Goal: Task Accomplishment & Management: Complete application form

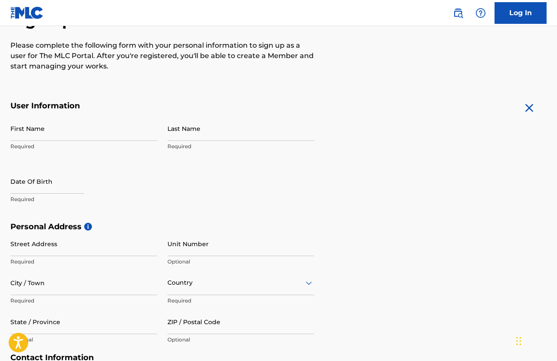
scroll to position [107, 0]
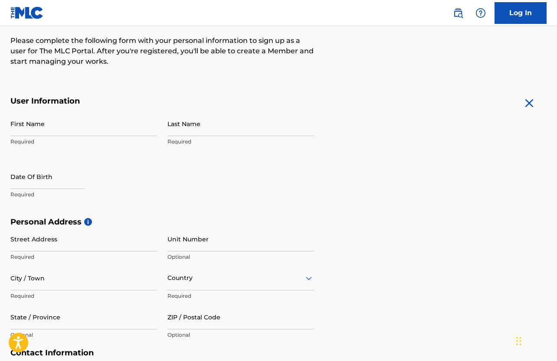
click at [38, 121] on input "First Name" at bounding box center [83, 123] width 147 height 25
type input "[PERSON_NAME]"
click at [416, 165] on form "User Information First Name [PERSON_NAME] Required Last Name Required Date Of B…" at bounding box center [278, 288] width 536 height 385
click at [179, 125] on input "Last Name" at bounding box center [240, 123] width 147 height 25
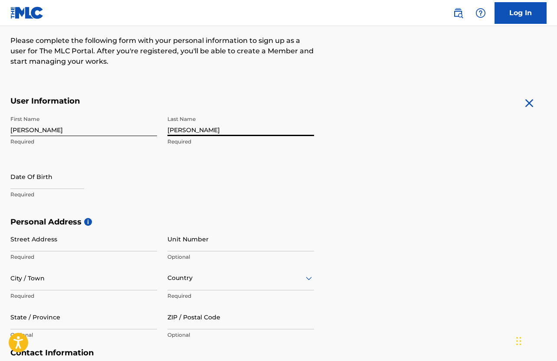
type input "[PERSON_NAME]"
click at [40, 182] on input "text" at bounding box center [47, 176] width 74 height 25
select select "7"
select select "2025"
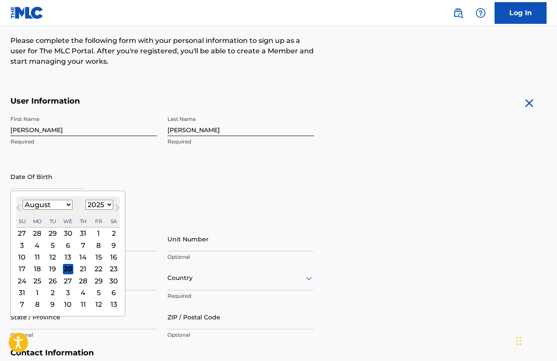
click at [69, 279] on div "27" at bounding box center [68, 281] width 10 height 10
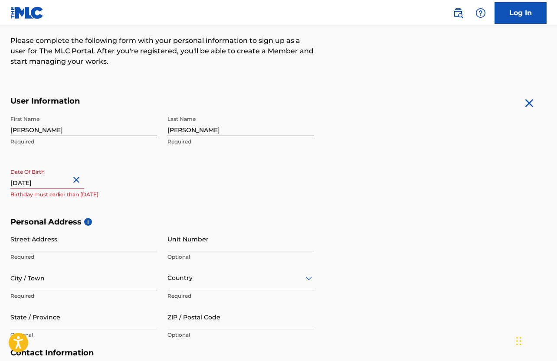
click at [59, 181] on input "text" at bounding box center [47, 176] width 74 height 25
select select "7"
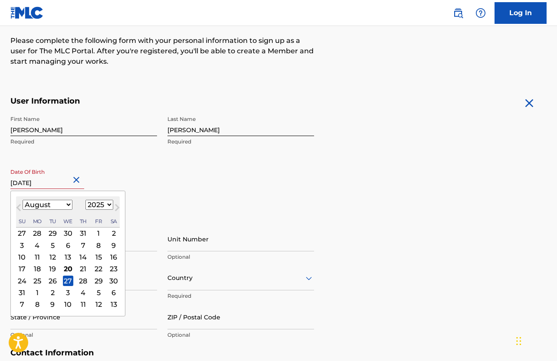
click at [104, 204] on select "1899 1900 1901 1902 1903 1904 1905 1906 1907 1908 1909 1910 1911 1912 1913 1914…" at bounding box center [99, 205] width 28 height 10
select select "1978"
click at [332, 172] on form "User Information First Name [PERSON_NAME] Last Name [PERSON_NAME] Required Date…" at bounding box center [278, 288] width 536 height 385
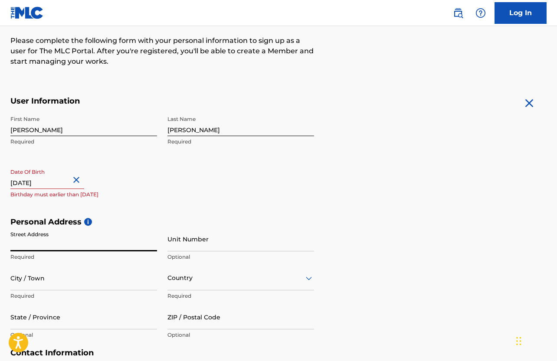
click at [51, 246] on input "Street Address" at bounding box center [83, 239] width 147 height 25
type input "[STREET_ADDRESS]"
type input "[GEOGRAPHIC_DATA]"
type input "[US_STATE]"
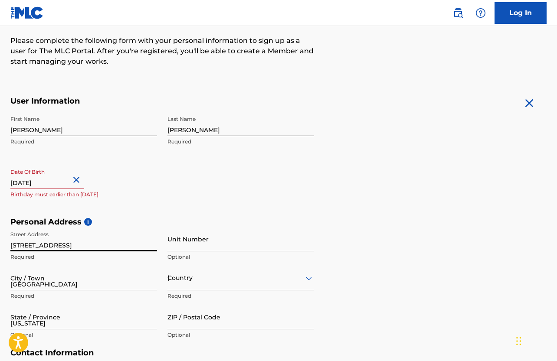
type input "02467"
type input "1"
type input "203"
type input "8091631"
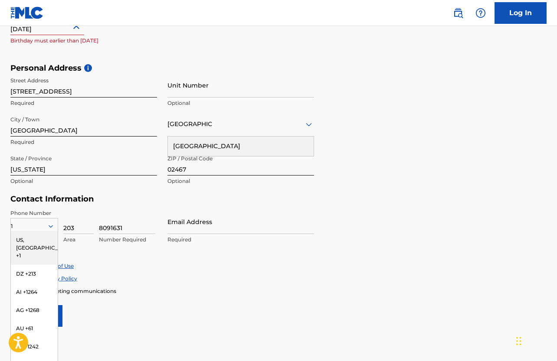
click at [434, 207] on form "User Information First Name [PERSON_NAME] Required Last Name [PERSON_NAME] Requ…" at bounding box center [278, 134] width 536 height 385
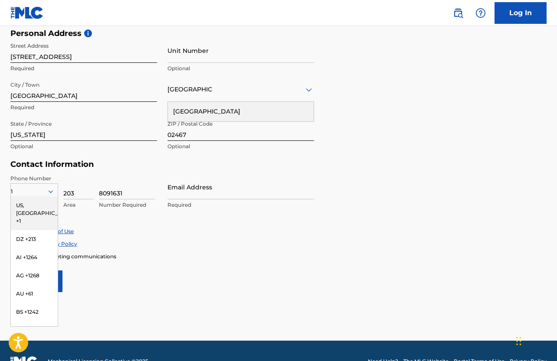
scroll to position [308, 0]
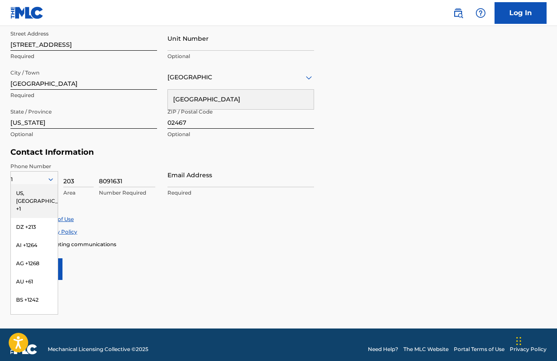
click at [34, 194] on div "US, [GEOGRAPHIC_DATA] +1" at bounding box center [34, 201] width 47 height 34
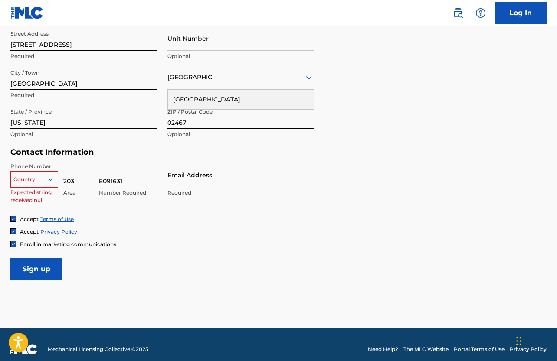
click at [36, 180] on div at bounding box center [34, 180] width 47 height 10
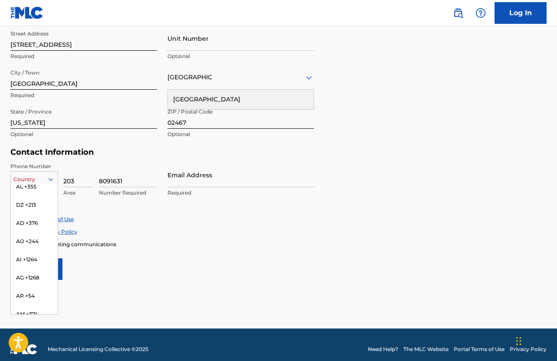
scroll to position [0, 0]
click at [23, 195] on div "US, [GEOGRAPHIC_DATA] +1" at bounding box center [34, 201] width 47 height 34
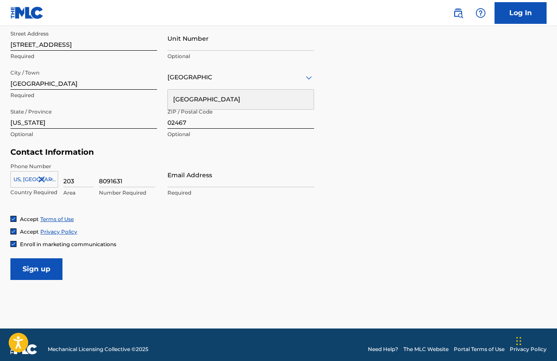
click at [184, 177] on input "Email Address" at bounding box center [240, 175] width 147 height 25
type input "[EMAIL_ADDRESS][DOMAIN_NAME]"
click at [15, 246] on img at bounding box center [13, 244] width 5 height 5
click at [23, 271] on input "Sign up" at bounding box center [36, 270] width 52 height 22
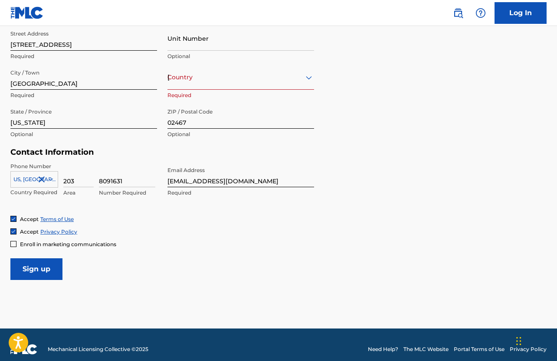
click at [266, 79] on div "[GEOGRAPHIC_DATA]" at bounding box center [240, 77] width 147 height 11
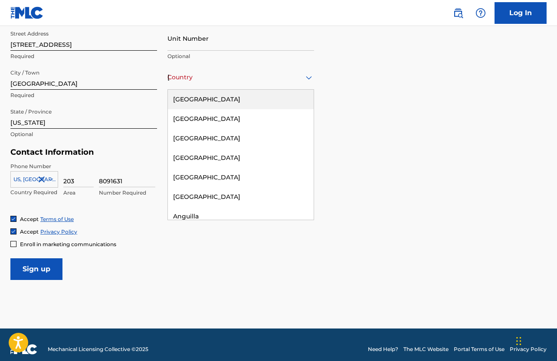
click at [238, 98] on div "[GEOGRAPHIC_DATA]" at bounding box center [241, 100] width 146 height 20
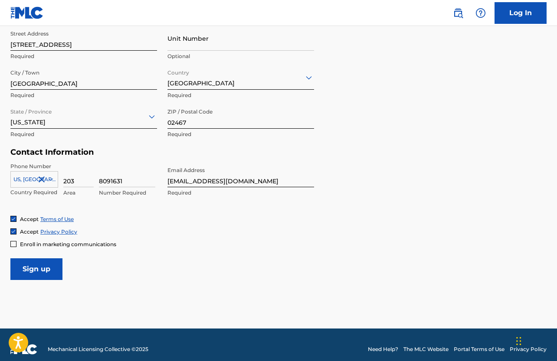
click at [55, 273] on input "Sign up" at bounding box center [36, 270] width 52 height 22
click at [33, 272] on input "Sign up" at bounding box center [36, 270] width 52 height 22
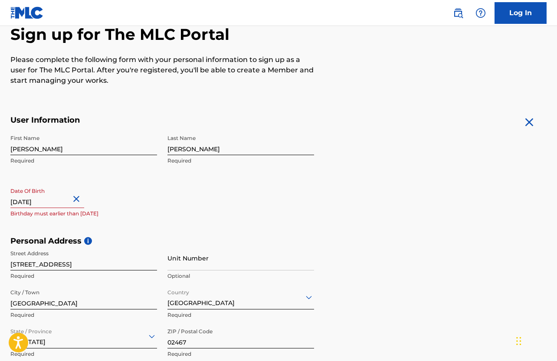
scroll to position [94, 0]
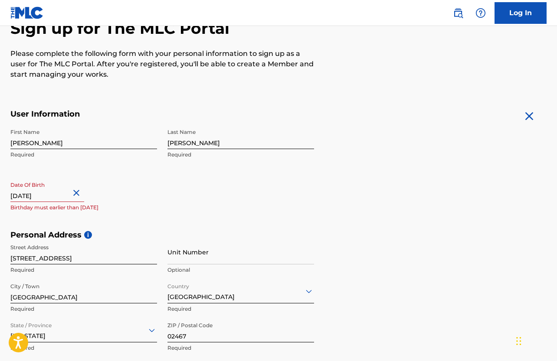
click at [57, 197] on input "text" at bounding box center [47, 189] width 74 height 25
select select "7"
select select "2025"
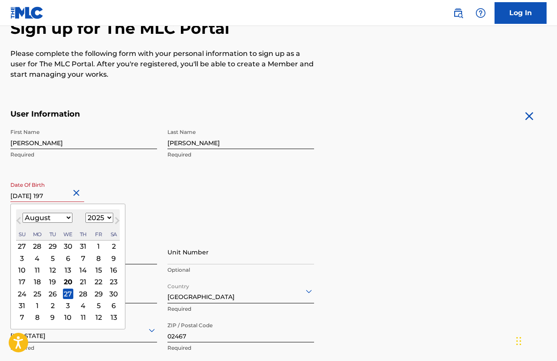
type input "[DATE]"
select select "1978"
type input "[DATE]"
click at [409, 230] on h5 "Personal Address i" at bounding box center [278, 235] width 536 height 10
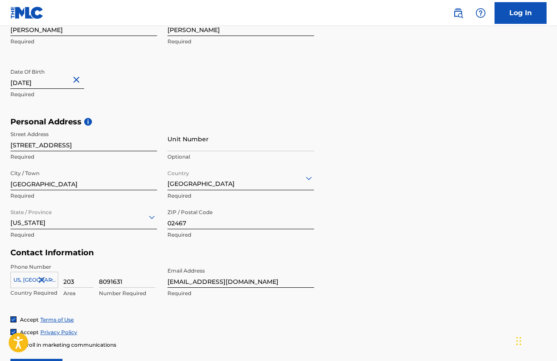
scroll to position [317, 0]
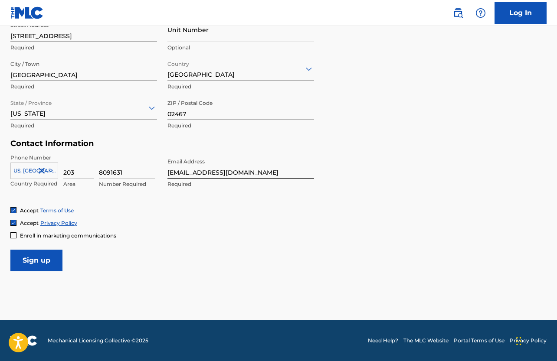
click at [27, 256] on input "Sign up" at bounding box center [36, 261] width 52 height 22
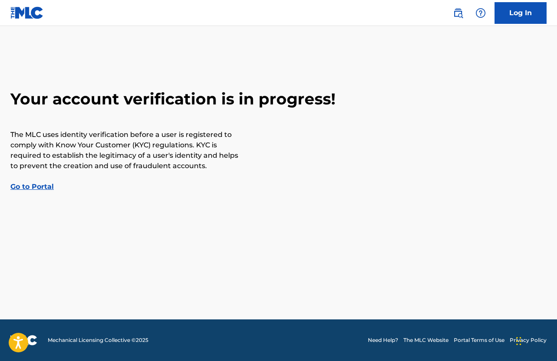
click at [30, 189] on link "Go to Portal" at bounding box center [31, 187] width 43 height 8
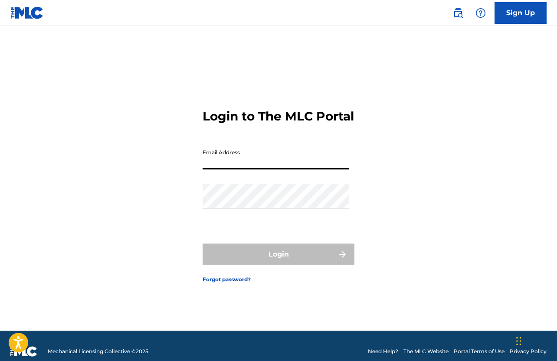
click at [228, 169] on input "Email Address" at bounding box center [276, 157] width 147 height 25
type input "[EMAIL_ADDRESS][DOMAIN_NAME]"
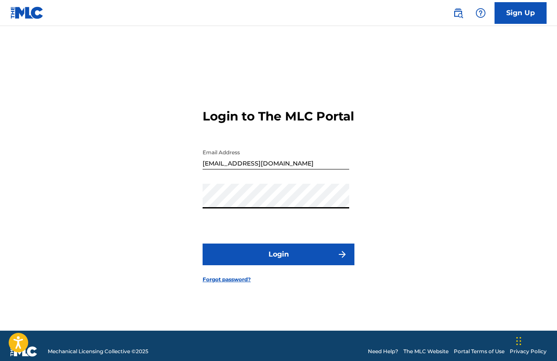
click at [273, 257] on button "Login" at bounding box center [279, 255] width 152 height 22
click at [249, 252] on button "Login" at bounding box center [279, 255] width 152 height 22
click at [270, 260] on button "Login" at bounding box center [279, 255] width 152 height 22
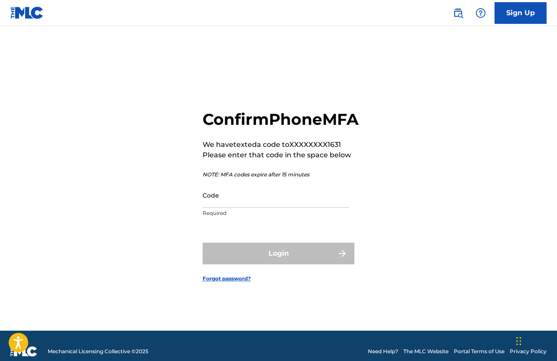
click at [234, 208] on input "Code" at bounding box center [276, 195] width 147 height 25
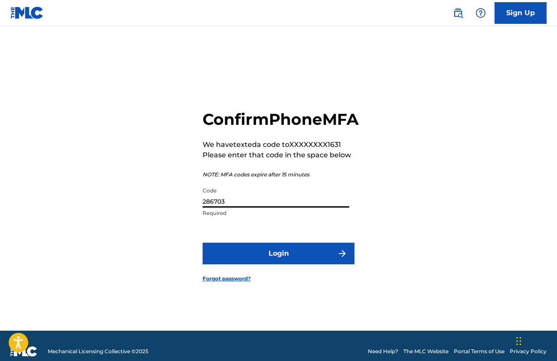
type input "286703"
click at [266, 265] on button "Login" at bounding box center [279, 254] width 152 height 22
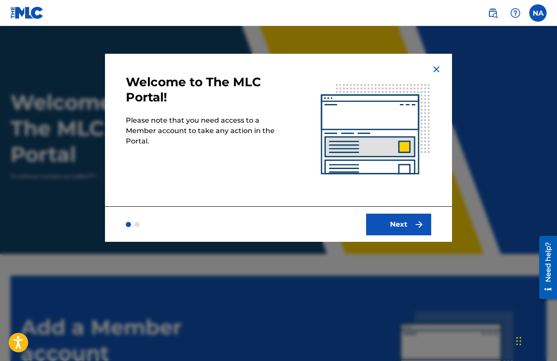
click at [391, 225] on button "Next" at bounding box center [398, 225] width 65 height 22
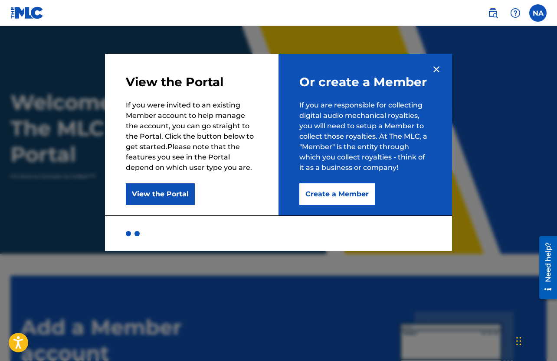
click at [334, 197] on button "Create a Member" at bounding box center [336, 195] width 75 height 22
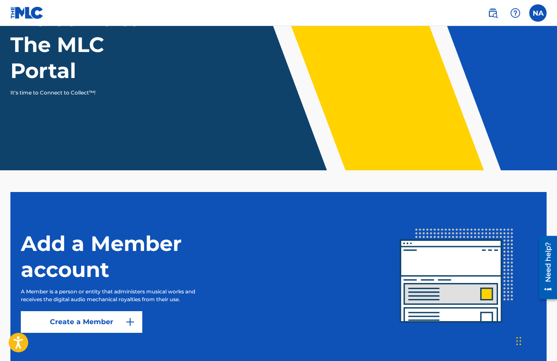
scroll to position [136, 0]
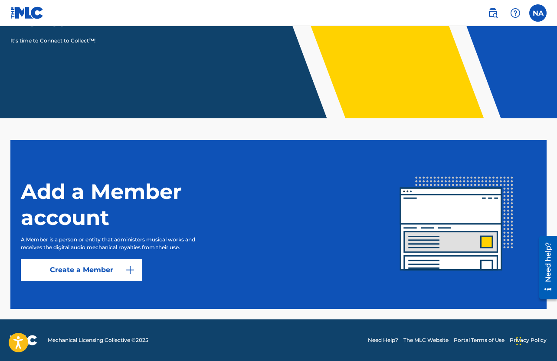
click at [91, 272] on link "Create a Member" at bounding box center [81, 270] width 121 height 22
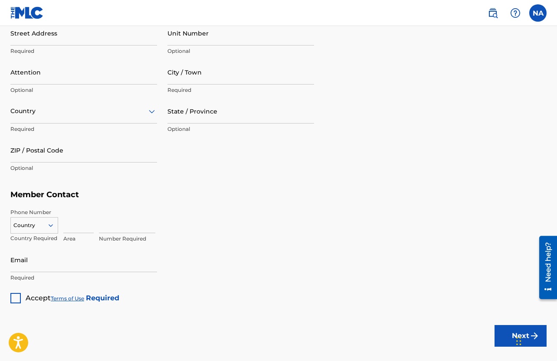
scroll to position [485, 0]
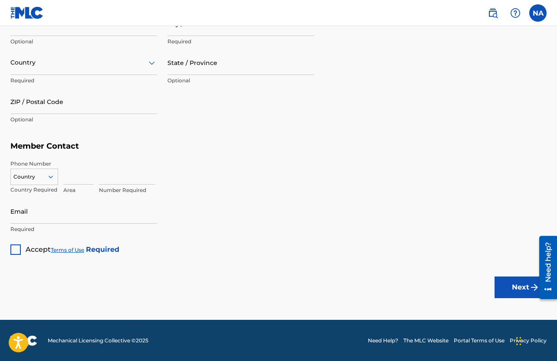
click at [375, 343] on link "Need Help?" at bounding box center [383, 341] width 30 height 8
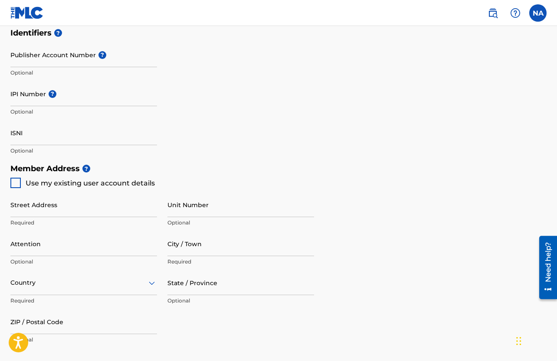
scroll to position [0, 0]
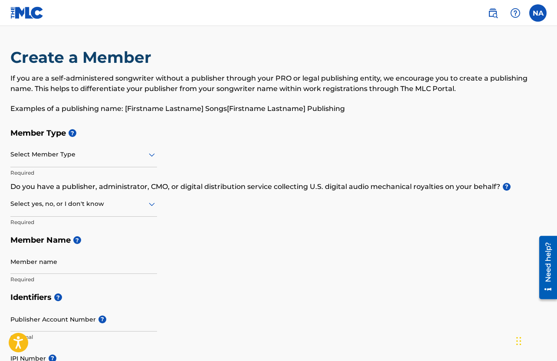
click at [98, 159] on div at bounding box center [83, 154] width 147 height 11
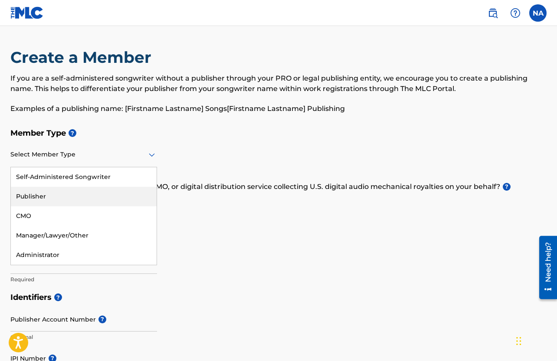
click at [42, 192] on div "Publisher" at bounding box center [84, 197] width 146 height 20
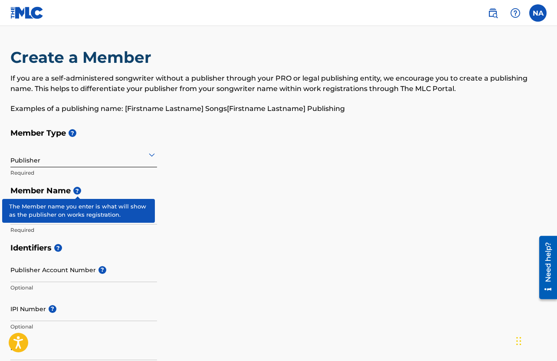
click at [75, 190] on span "?" at bounding box center [77, 191] width 8 height 8
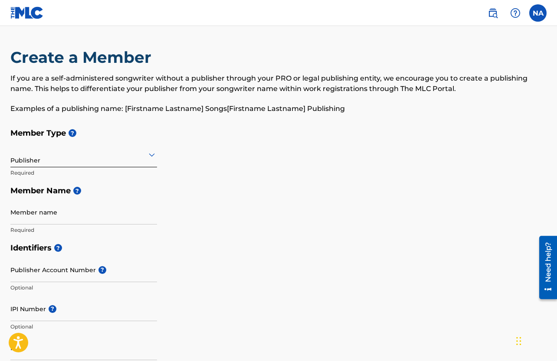
click at [229, 224] on div "Member Type ? Publisher Required Member Name ? Member name Required" at bounding box center [278, 181] width 536 height 115
click at [34, 214] on input "Member name" at bounding box center [83, 212] width 147 height 25
click at [511, 271] on div "Identifiers ? Publisher Account Number ? Optional IPI Number ? Optional ISNI Op…" at bounding box center [278, 307] width 536 height 136
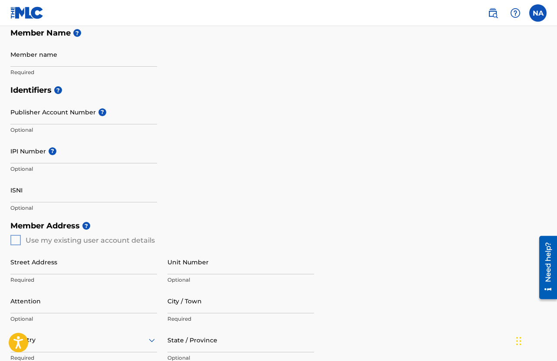
scroll to position [159, 0]
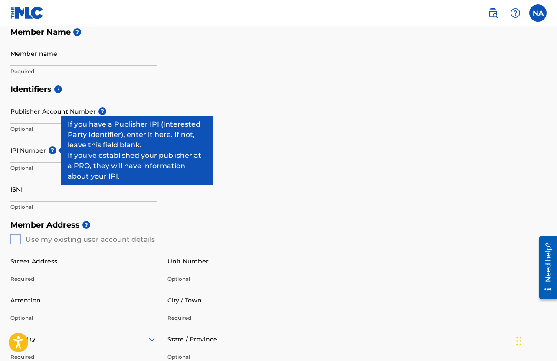
click at [50, 148] on span "?" at bounding box center [53, 151] width 8 height 8
click at [50, 148] on input "IPI Number ?" at bounding box center [83, 150] width 147 height 25
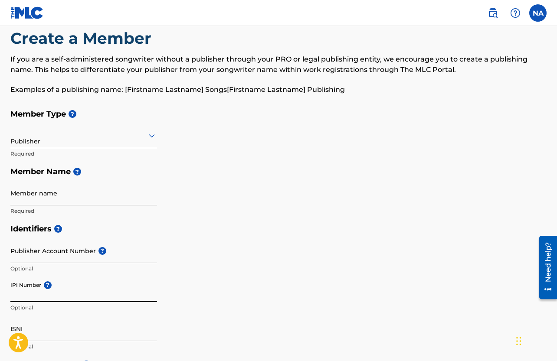
scroll to position [22, 0]
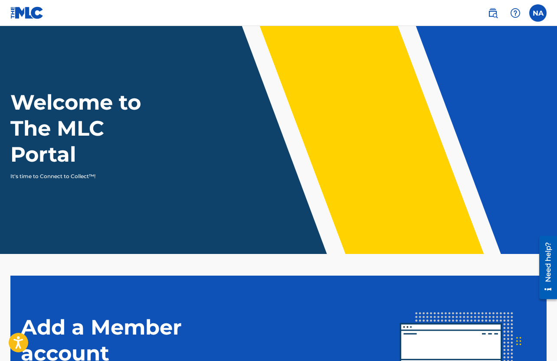
scroll to position [136, 0]
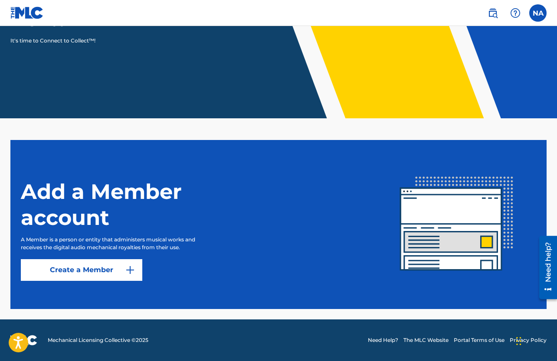
click at [78, 269] on link "Create a Member" at bounding box center [81, 270] width 121 height 22
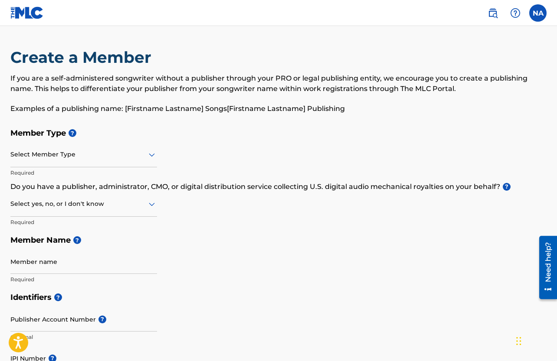
click at [41, 154] on div at bounding box center [83, 154] width 147 height 11
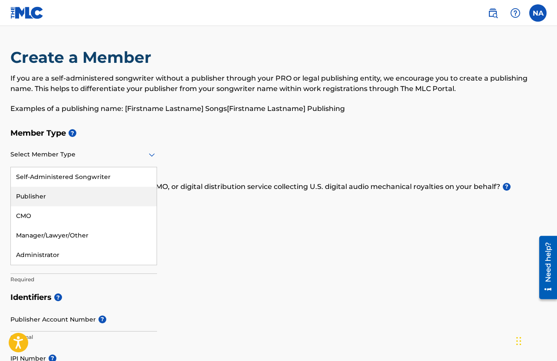
click at [26, 195] on div "Publisher" at bounding box center [84, 197] width 146 height 20
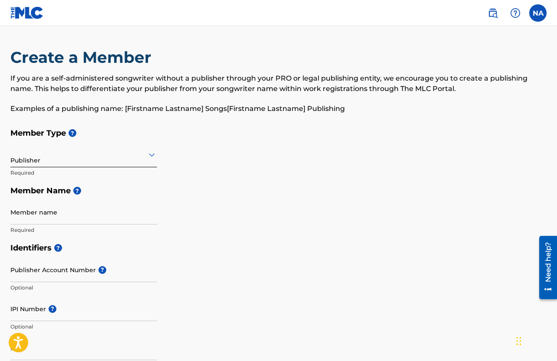
click at [29, 213] on input "Member name" at bounding box center [83, 212] width 147 height 25
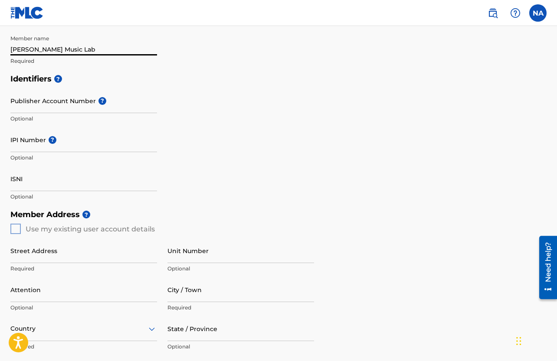
scroll to position [171, 0]
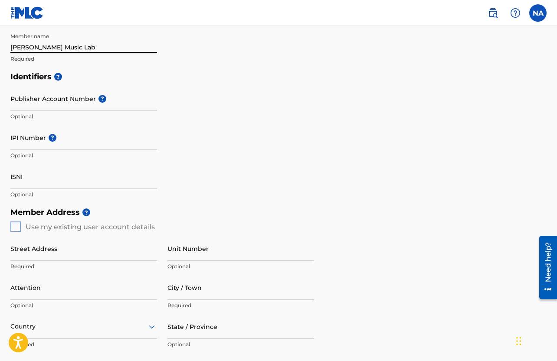
type input "[PERSON_NAME] Music Lab"
click at [18, 226] on div "Member Address ? Use my existing user account details Street Address Required U…" at bounding box center [278, 302] width 536 height 198
click at [24, 245] on input "Street Address" at bounding box center [83, 248] width 147 height 25
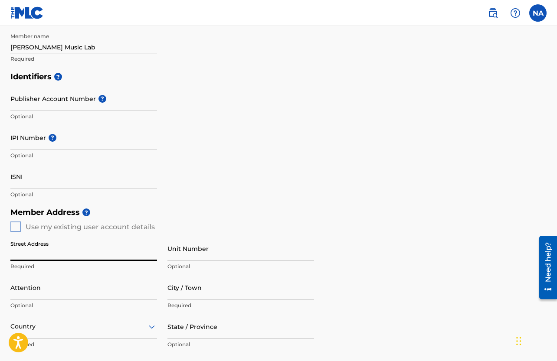
type input "[STREET_ADDRESS]"
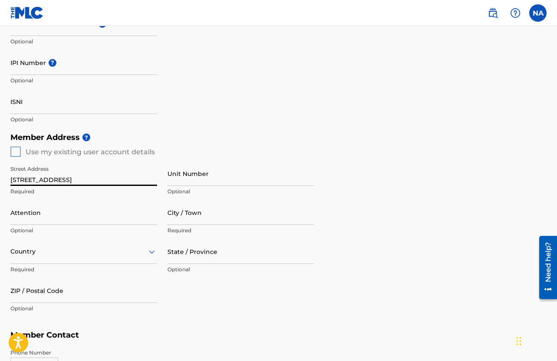
scroll to position [249, 0]
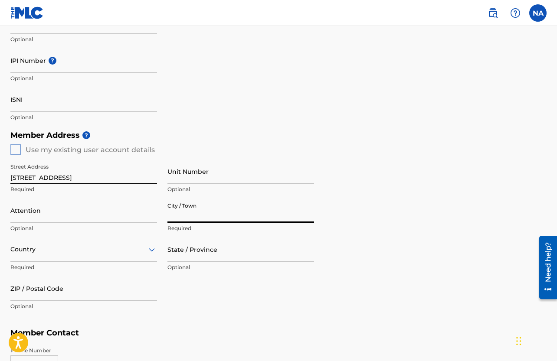
click at [195, 211] on input "City / Town" at bounding box center [240, 210] width 147 height 25
type input "[GEOGRAPHIC_DATA]"
type input "[US_STATE]"
type input "02467"
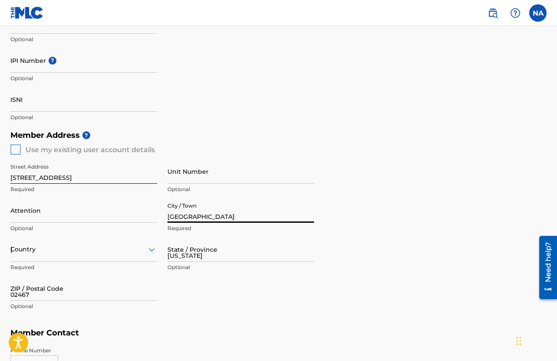
type input "1"
type input "203"
type input "8091631"
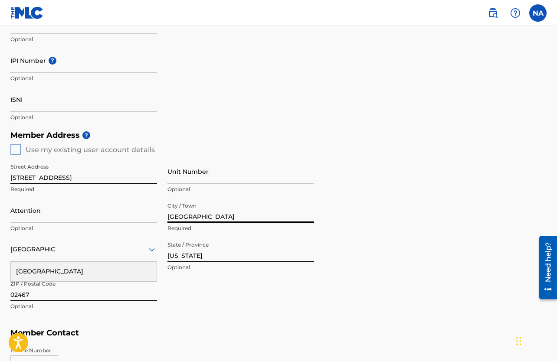
scroll to position [386, 0]
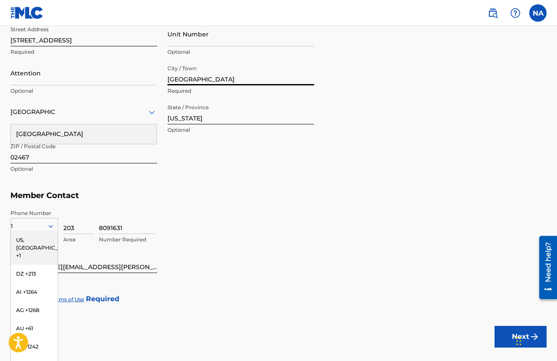
click at [300, 184] on div "Member Address ? Use my existing user account details Street Address [STREET_AD…" at bounding box center [278, 88] width 536 height 198
click at [29, 236] on div "US, [GEOGRAPHIC_DATA] +1" at bounding box center [34, 248] width 47 height 34
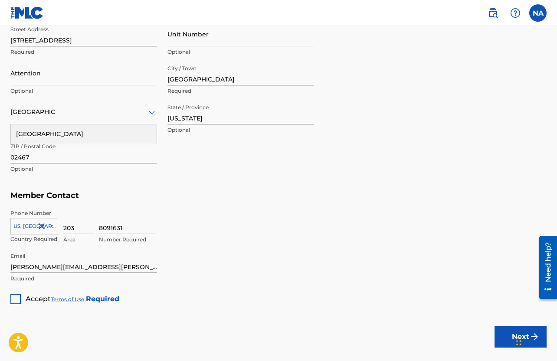
click at [115, 264] on input "[PERSON_NAME][EMAIL_ADDRESS][PERSON_NAME][DOMAIN_NAME]" at bounding box center [83, 261] width 147 height 25
type input "n"
type input "[EMAIL_ADDRESS][DOMAIN_NAME]"
click at [435, 251] on div "Member Type ? Publisher Required Member Name ? Member name [PERSON_NAME] Music …" at bounding box center [278, 21] width 536 height 567
click at [16, 300] on div at bounding box center [15, 299] width 10 height 10
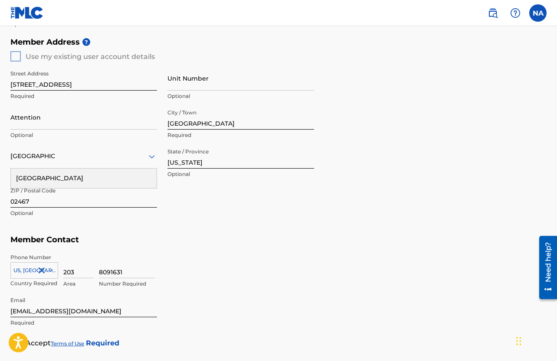
scroll to position [341, 0]
click at [429, 209] on div "Member Address ? Use my existing user account details Street Address [STREET_AD…" at bounding box center [278, 133] width 536 height 198
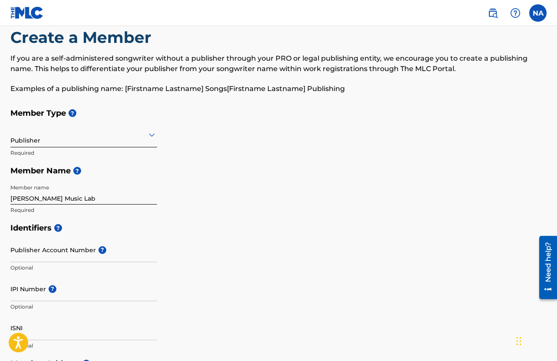
scroll to position [0, 0]
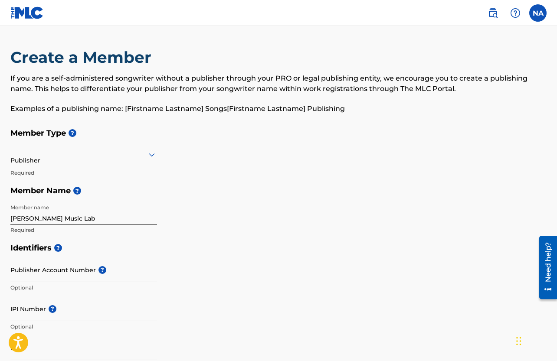
click at [123, 159] on div at bounding box center [83, 154] width 147 height 11
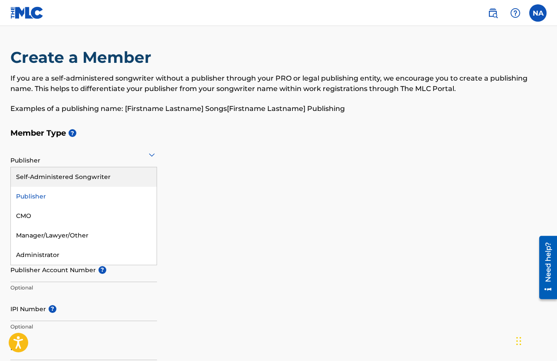
click at [85, 175] on div "Self-Administered Songwriter" at bounding box center [84, 177] width 146 height 20
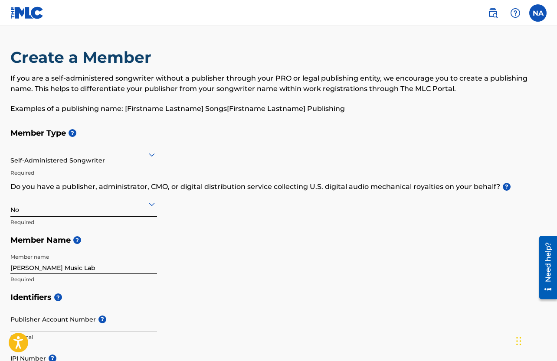
click at [140, 204] on div at bounding box center [83, 204] width 147 height 11
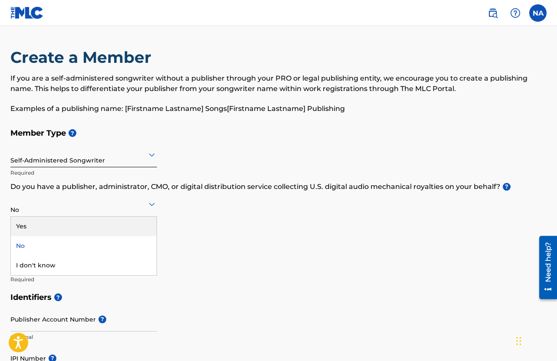
click at [53, 225] on div "Yes" at bounding box center [84, 227] width 146 height 20
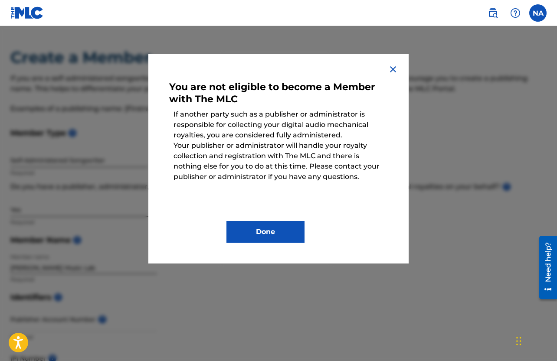
click at [391, 68] on img at bounding box center [393, 69] width 10 height 10
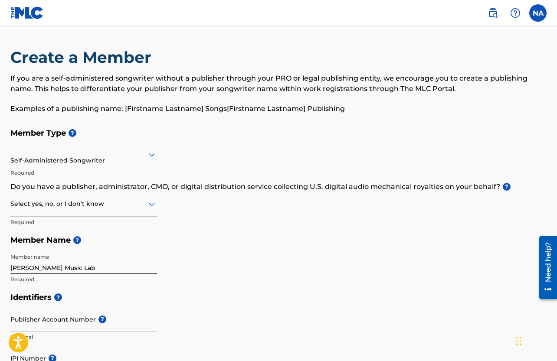
click at [95, 207] on div at bounding box center [83, 204] width 147 height 11
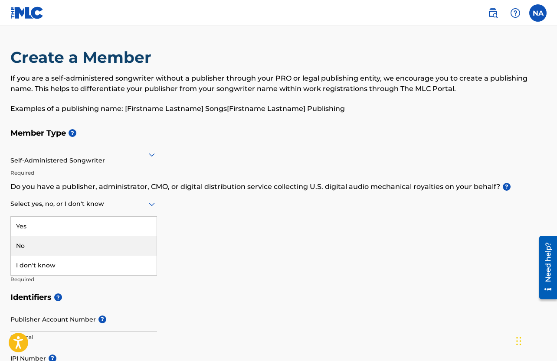
click at [35, 245] on div "No" at bounding box center [84, 246] width 146 height 20
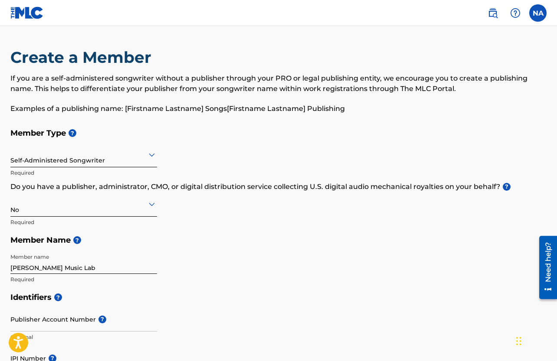
click at [92, 262] on input "[PERSON_NAME] Music Lab" at bounding box center [83, 261] width 147 height 25
click at [88, 266] on input "[PERSON_NAME] Music Lab" at bounding box center [83, 261] width 147 height 25
type input "A"
click at [238, 225] on div "Member Type ? Self-Administered Songwriter Required Do you have a publisher, ad…" at bounding box center [278, 206] width 536 height 164
click at [42, 272] on input "[PERSON_NAME]" at bounding box center [83, 261] width 147 height 25
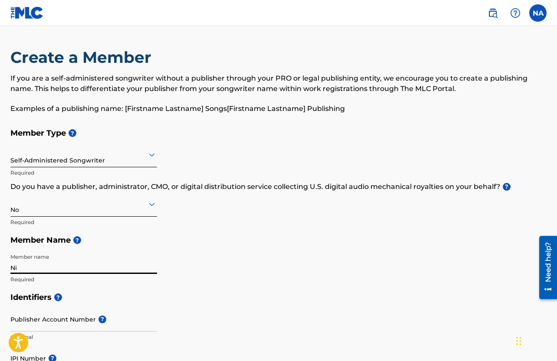
type input "N"
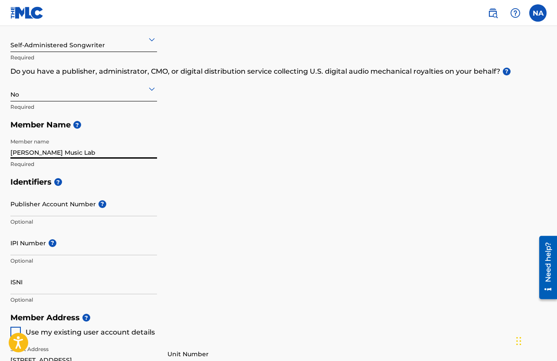
scroll to position [118, 0]
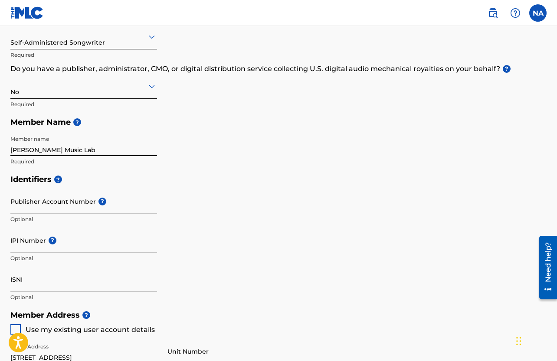
type input "[PERSON_NAME] Music Lab"
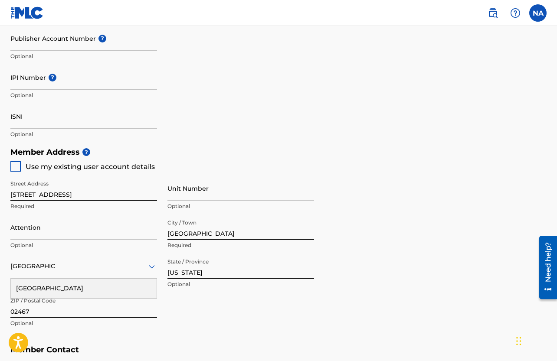
scroll to position [282, 0]
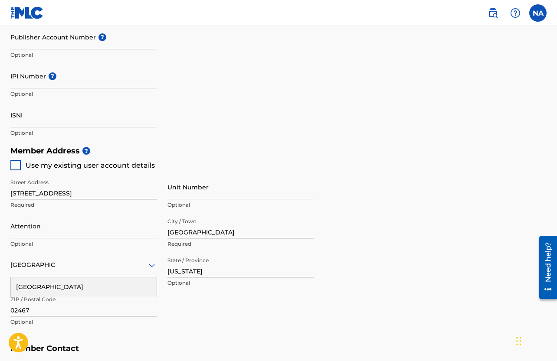
click at [51, 192] on input "[STREET_ADDRESS]" at bounding box center [83, 187] width 147 height 25
type input "5"
type input "[GEOGRAPHIC_DATA]"
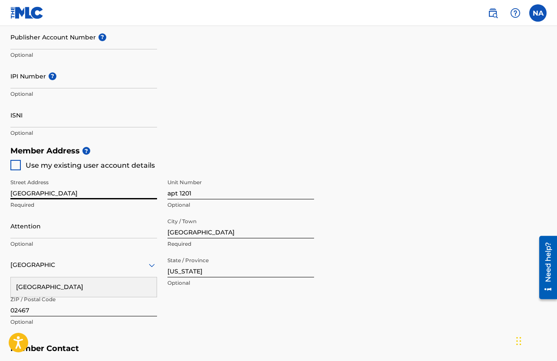
click at [197, 191] on input "apt 1201" at bounding box center [240, 187] width 147 height 25
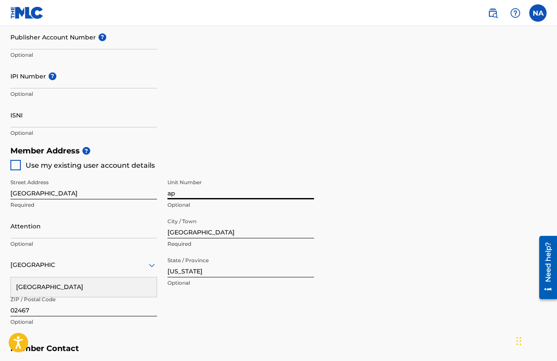
type input "a"
type input "Apt 1201"
click at [189, 235] on input "[GEOGRAPHIC_DATA]" at bounding box center [240, 226] width 147 height 25
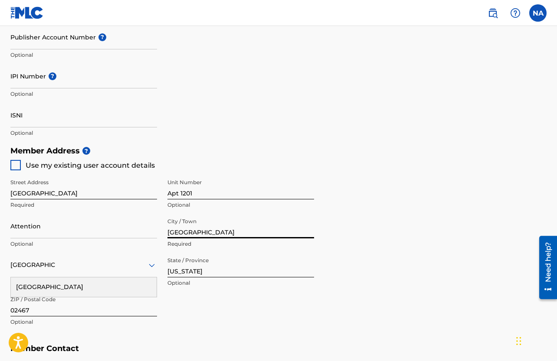
click at [219, 232] on input "[GEOGRAPHIC_DATA]" at bounding box center [240, 226] width 147 height 25
type input "Coral Gables"
click at [222, 275] on input "[US_STATE]" at bounding box center [240, 265] width 147 height 25
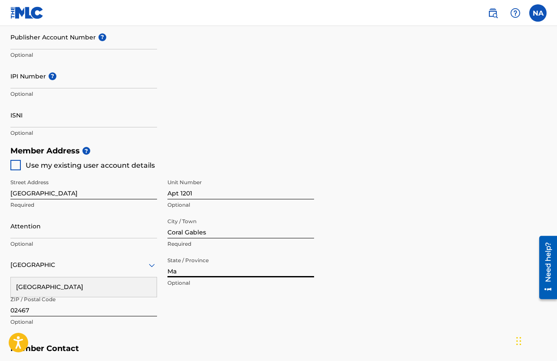
type input "M"
type input "FL"
click at [61, 314] on input "02467" at bounding box center [83, 304] width 147 height 25
type input "0"
type input "33134"
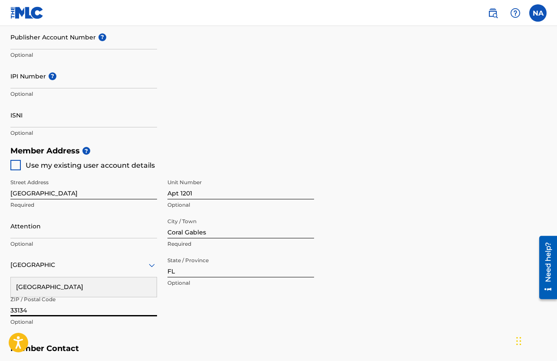
click at [524, 194] on div "Member Address ? Use my existing user account details Street Address [GEOGRAPHI…" at bounding box center [278, 241] width 536 height 198
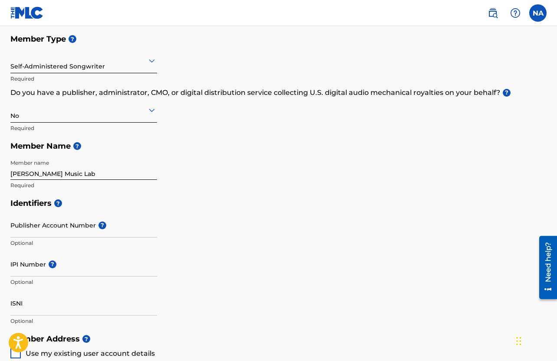
scroll to position [68, 0]
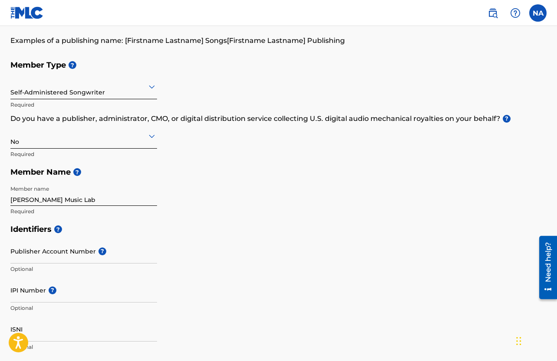
click at [36, 295] on input "IPI Number ?" at bounding box center [83, 290] width 147 height 25
paste input "1035182491"
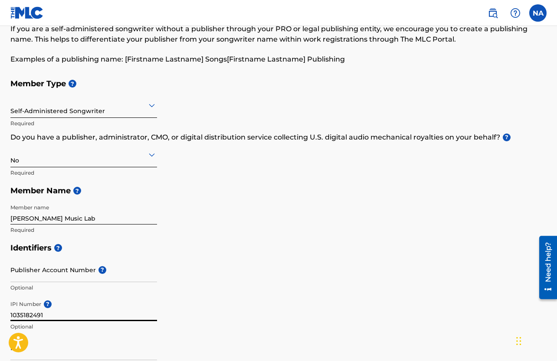
scroll to position [49, 0]
type input "1035182491"
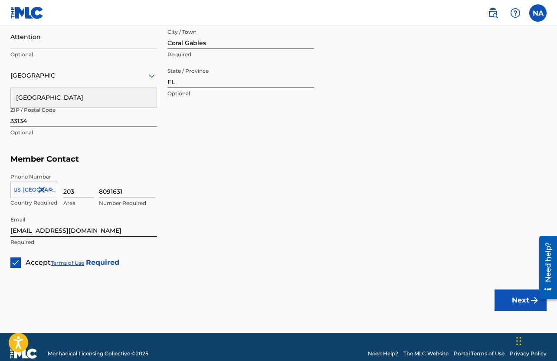
scroll to position [485, 0]
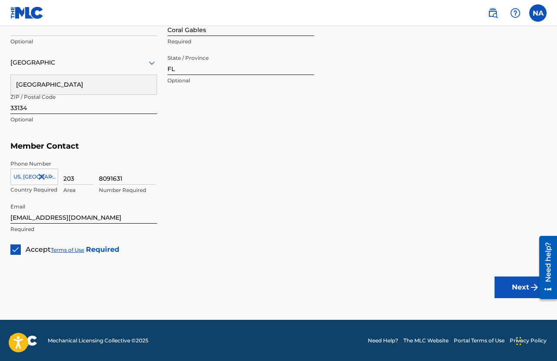
click at [505, 282] on button "Next" at bounding box center [521, 288] width 52 height 22
click at [520, 285] on button "Next" at bounding box center [521, 288] width 52 height 22
click at [104, 72] on div "Country" at bounding box center [83, 62] width 147 height 25
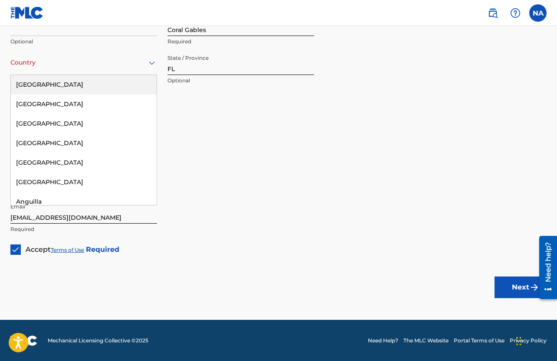
click at [88, 82] on div "[GEOGRAPHIC_DATA]" at bounding box center [84, 85] width 146 height 20
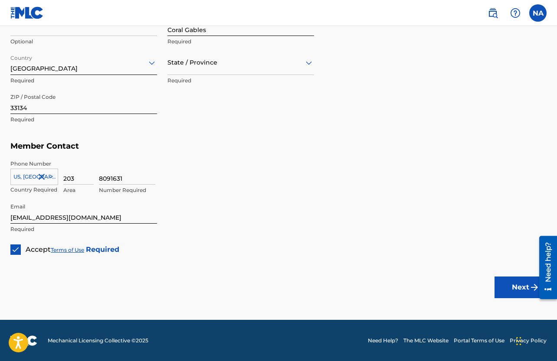
click at [201, 67] on div at bounding box center [240, 62] width 147 height 11
click at [184, 103] on div "[US_STATE]" at bounding box center [241, 101] width 146 height 20
click at [515, 289] on button "Next" at bounding box center [521, 288] width 52 height 22
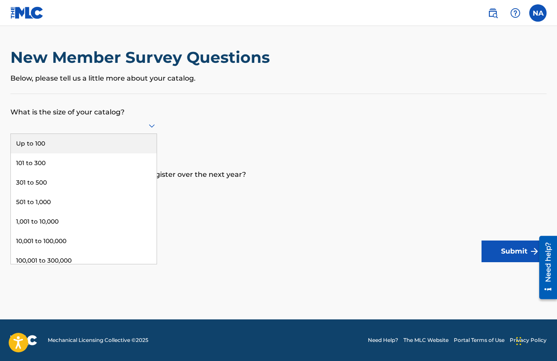
click at [77, 123] on div at bounding box center [83, 125] width 147 height 11
click at [66, 138] on div "Up to 100" at bounding box center [84, 144] width 146 height 20
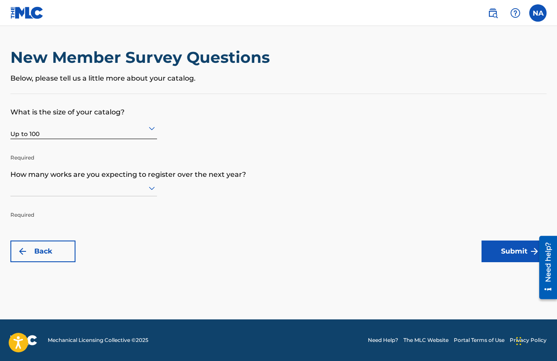
click at [77, 189] on div at bounding box center [83, 188] width 147 height 11
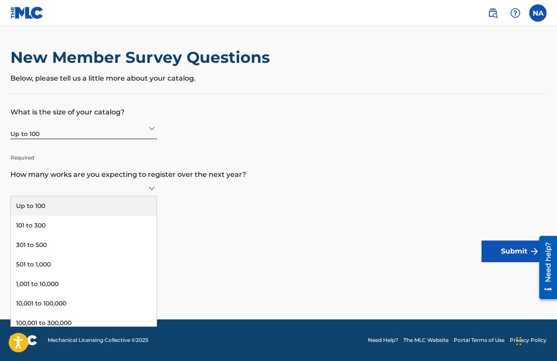
click at [66, 208] on div "Up to 100" at bounding box center [84, 207] width 146 height 20
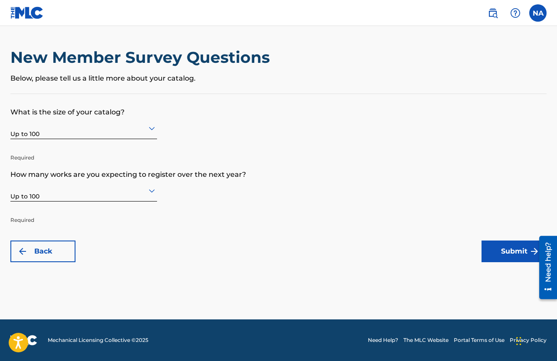
click at [519, 249] on button "Submit" at bounding box center [514, 252] width 65 height 22
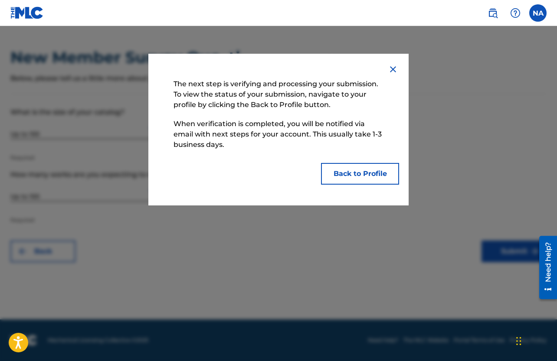
click at [355, 173] on button "Back to Profile" at bounding box center [360, 174] width 78 height 22
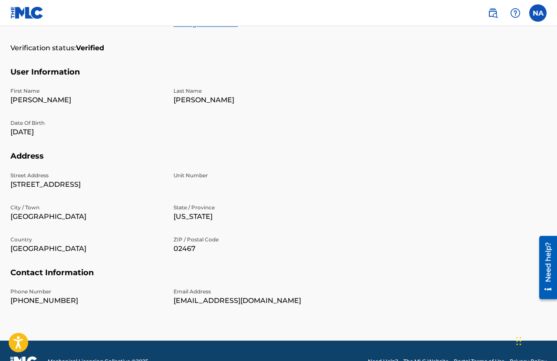
scroll to position [223, 0]
